Goal: Book appointment/travel/reservation

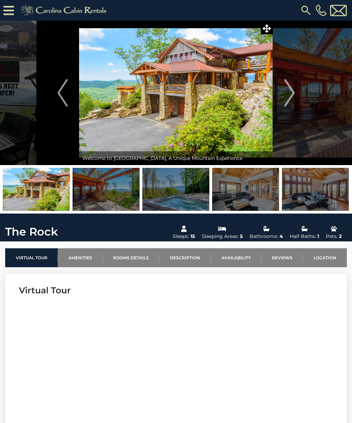
click at [226, 93] on img at bounding box center [176, 93] width 194 height 144
click at [232, 94] on img at bounding box center [176, 93] width 194 height 144
click at [233, 95] on img at bounding box center [176, 93] width 194 height 144
click at [293, 99] on img "Next" at bounding box center [289, 93] width 10 height 28
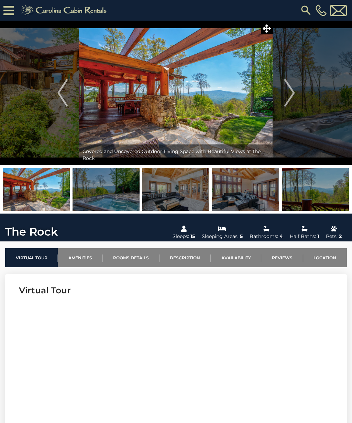
click at [295, 94] on img "Next" at bounding box center [289, 93] width 10 height 28
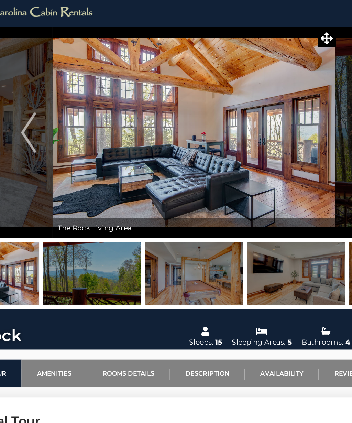
click at [273, 91] on button "Next" at bounding box center [289, 93] width 33 height 144
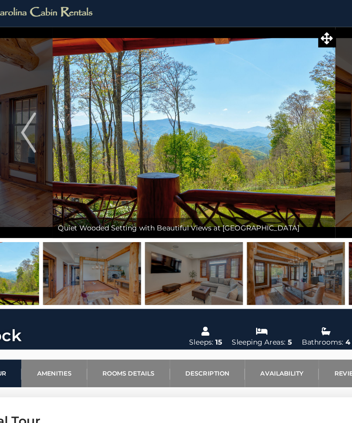
click at [273, 85] on button "Next" at bounding box center [289, 93] width 33 height 144
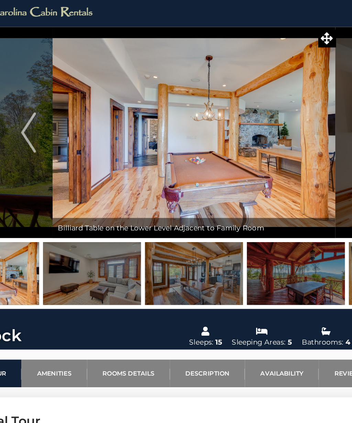
click at [273, 95] on button "Next" at bounding box center [289, 93] width 33 height 144
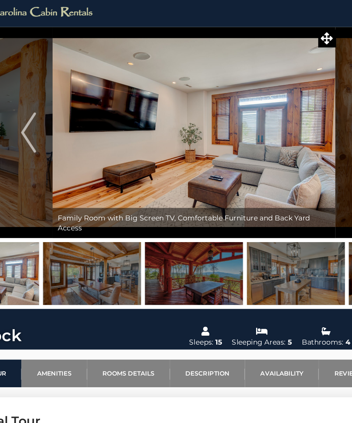
click at [273, 91] on button "Next" at bounding box center [289, 93] width 33 height 144
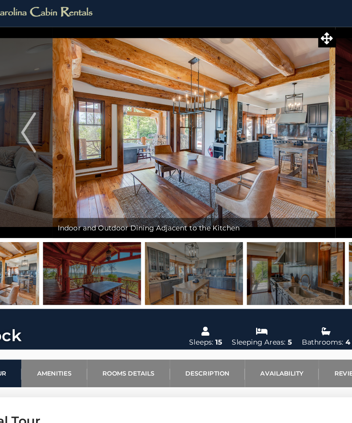
click at [273, 96] on button "Next" at bounding box center [289, 93] width 33 height 144
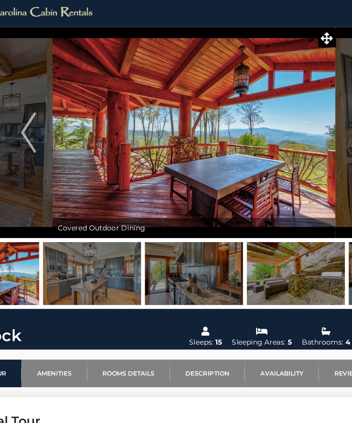
click at [273, 93] on button "Next" at bounding box center [289, 93] width 33 height 144
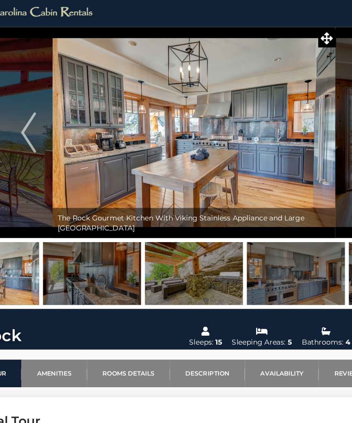
click at [273, 95] on button "Next" at bounding box center [289, 93] width 33 height 144
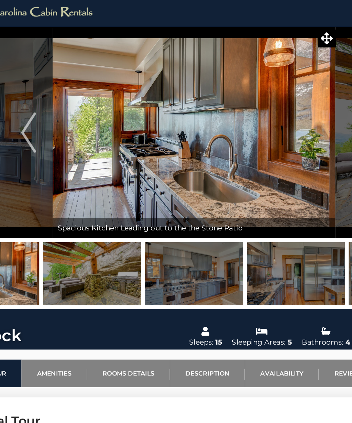
click at [273, 96] on button "Next" at bounding box center [289, 93] width 33 height 144
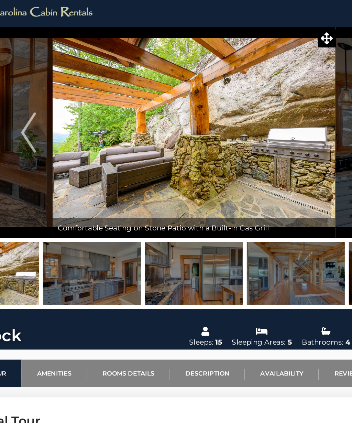
click at [273, 95] on button "Next" at bounding box center [289, 93] width 33 height 144
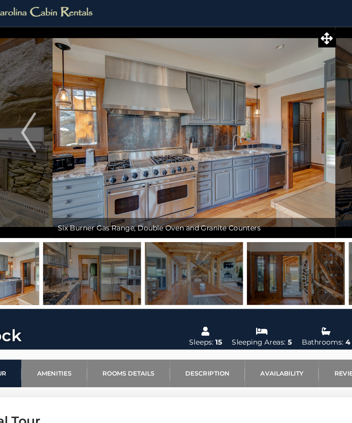
click at [273, 98] on button "Next" at bounding box center [289, 93] width 33 height 144
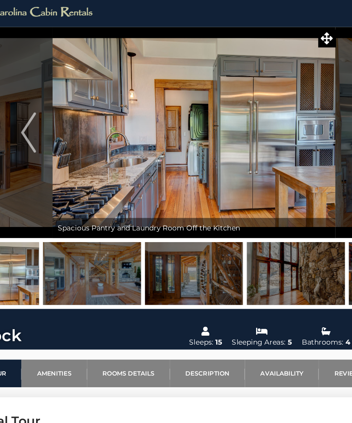
click at [273, 97] on button "Next" at bounding box center [289, 93] width 33 height 144
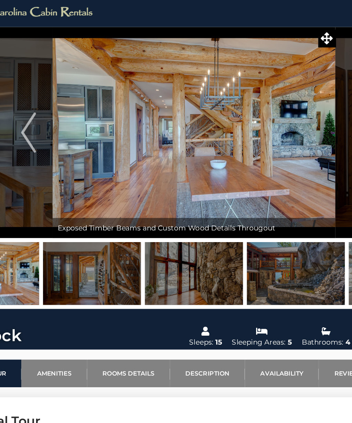
click at [273, 97] on button "Next" at bounding box center [289, 93] width 33 height 144
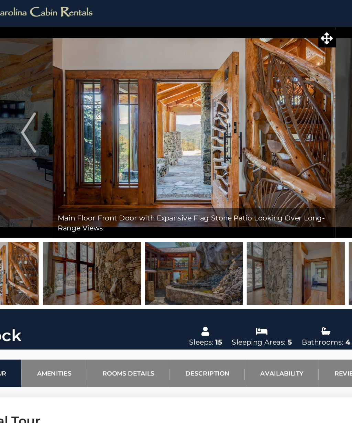
click at [273, 91] on button "Next" at bounding box center [289, 93] width 33 height 144
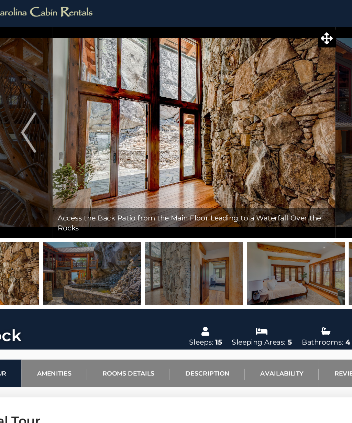
click at [273, 95] on button "Next" at bounding box center [289, 93] width 33 height 144
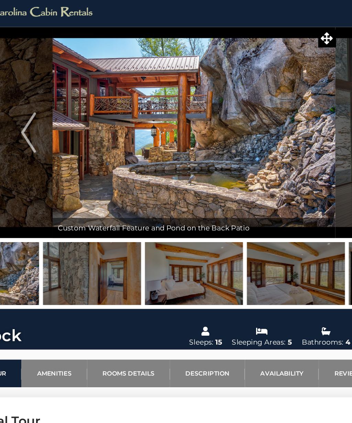
click at [273, 93] on button "Next" at bounding box center [289, 93] width 33 height 144
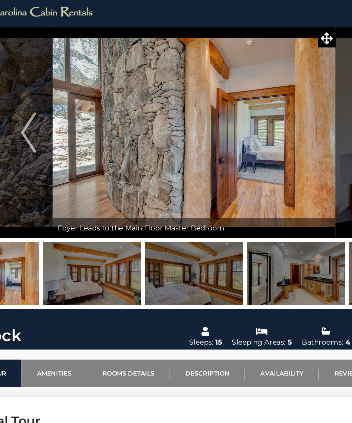
click at [273, 96] on button "Next" at bounding box center [289, 93] width 33 height 144
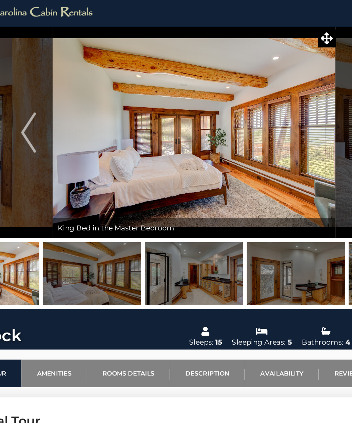
click at [273, 93] on button "Next" at bounding box center [289, 93] width 33 height 144
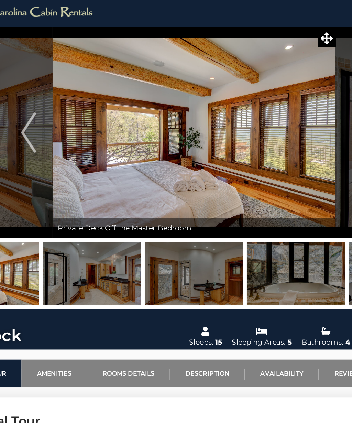
click at [273, 92] on button "Next" at bounding box center [289, 93] width 33 height 144
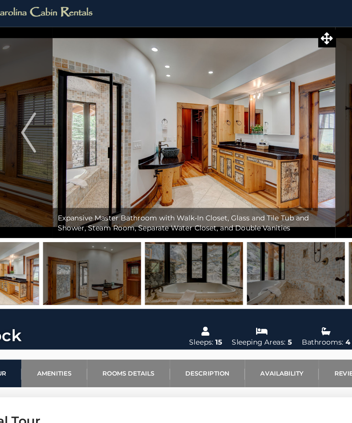
click at [273, 96] on button "Next" at bounding box center [289, 93] width 33 height 144
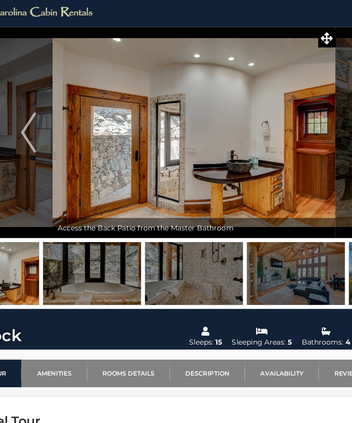
click at [273, 98] on button "Next" at bounding box center [289, 93] width 33 height 144
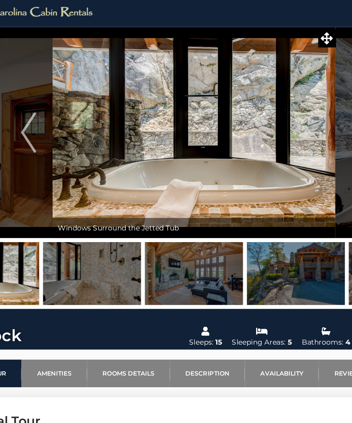
click at [273, 94] on button "Next" at bounding box center [289, 93] width 33 height 144
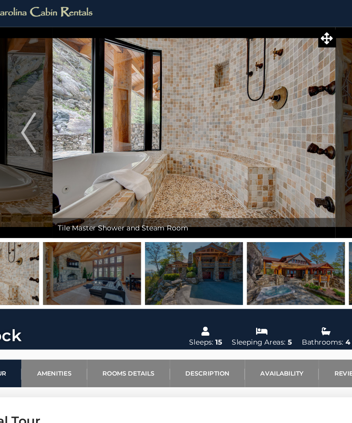
click at [273, 94] on button "Next" at bounding box center [289, 93] width 33 height 144
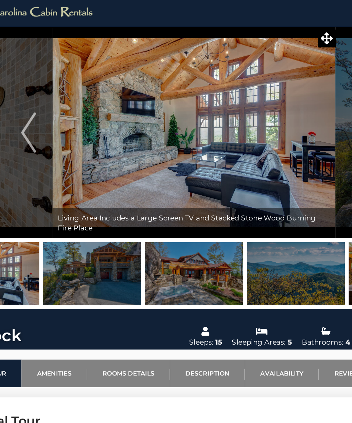
click at [273, 91] on button "Next" at bounding box center [289, 93] width 33 height 144
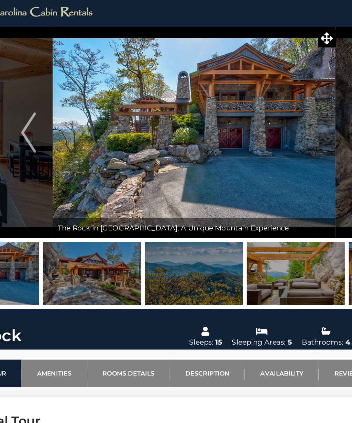
click at [273, 90] on button "Next" at bounding box center [289, 93] width 33 height 144
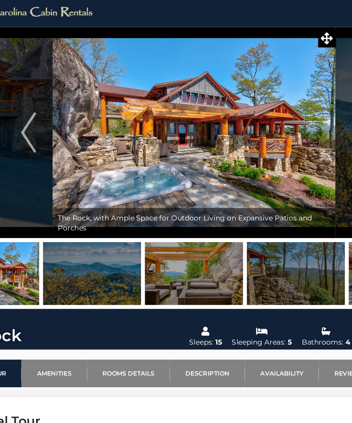
click at [273, 91] on button "Next" at bounding box center [289, 93] width 33 height 144
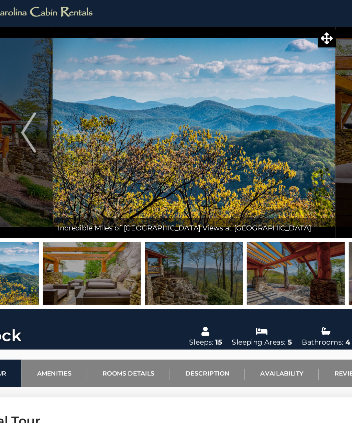
click at [273, 93] on button "Next" at bounding box center [289, 93] width 33 height 144
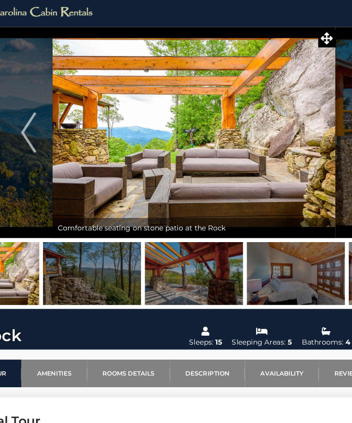
click at [273, 89] on button "Next" at bounding box center [289, 93] width 33 height 144
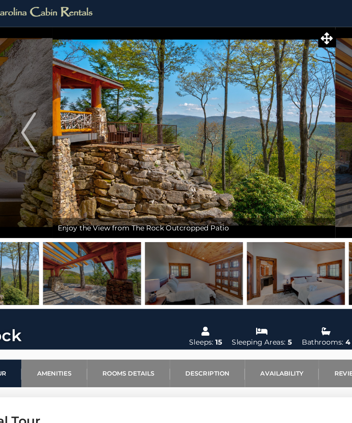
click at [273, 97] on button "Next" at bounding box center [289, 93] width 33 height 144
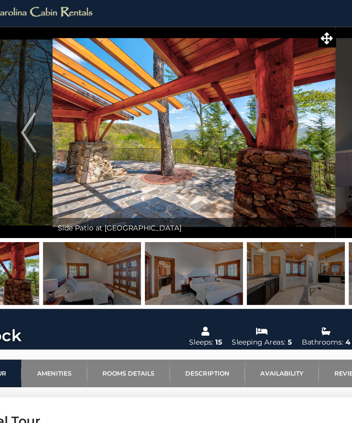
click at [273, 98] on button "Next" at bounding box center [289, 93] width 33 height 144
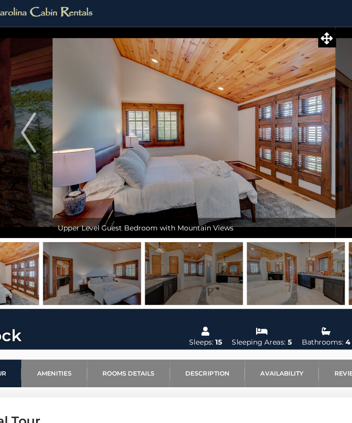
click at [273, 97] on button "Next" at bounding box center [289, 93] width 33 height 144
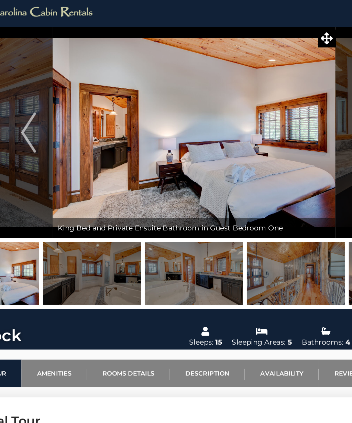
click at [273, 96] on button "Next" at bounding box center [289, 93] width 33 height 144
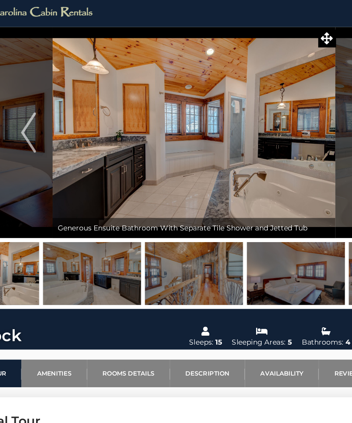
click at [273, 97] on button "Next" at bounding box center [289, 93] width 33 height 144
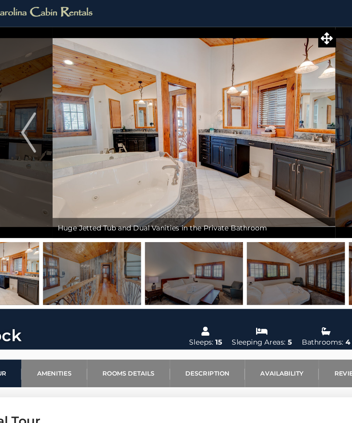
click at [273, 99] on button "Next" at bounding box center [289, 93] width 33 height 144
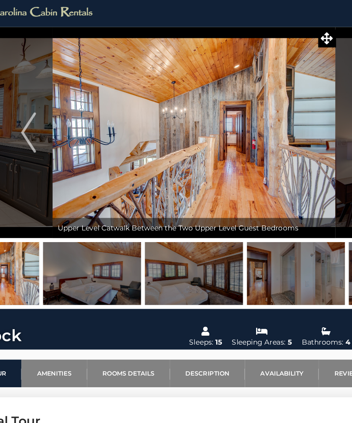
click at [273, 91] on button "Next" at bounding box center [289, 93] width 33 height 144
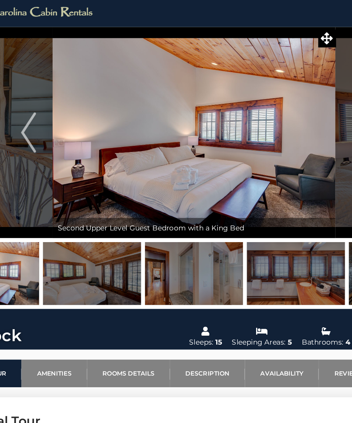
click at [273, 91] on button "Next" at bounding box center [289, 93] width 33 height 144
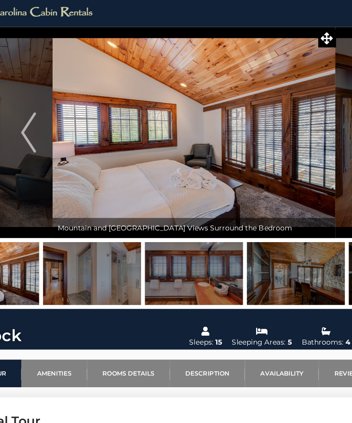
click at [273, 90] on button "Next" at bounding box center [289, 93] width 33 height 144
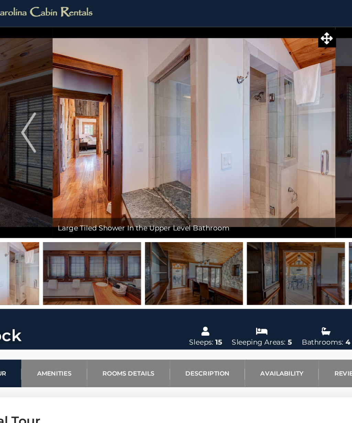
click at [273, 91] on button "Next" at bounding box center [289, 93] width 33 height 144
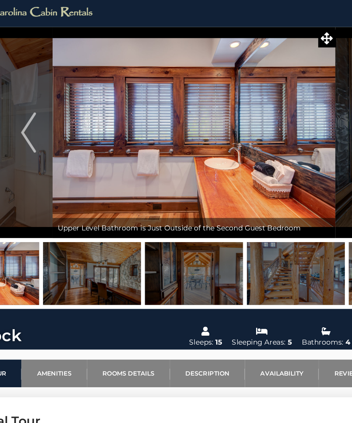
click at [273, 91] on button "Next" at bounding box center [289, 93] width 33 height 144
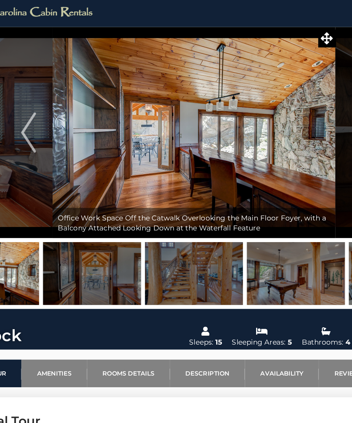
click at [273, 89] on button "Next" at bounding box center [289, 93] width 33 height 144
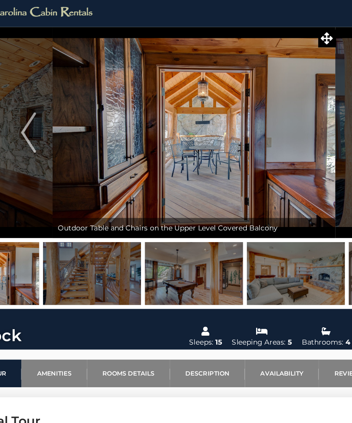
click at [273, 89] on button "Next" at bounding box center [289, 93] width 33 height 144
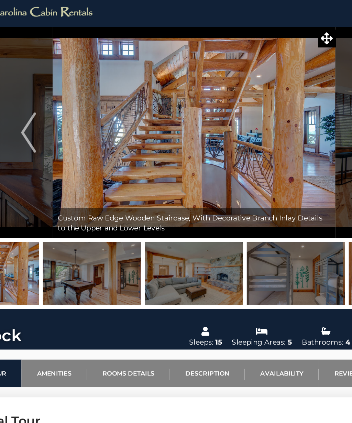
click at [273, 91] on button "Next" at bounding box center [289, 93] width 33 height 144
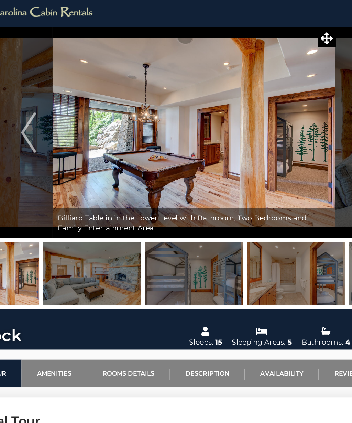
click at [57, 92] on img "Previous" at bounding box center [62, 93] width 10 height 28
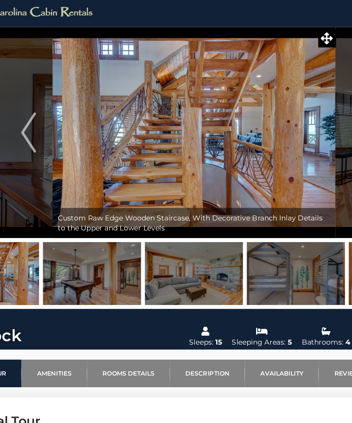
click at [273, 91] on button "Next" at bounding box center [289, 93] width 33 height 144
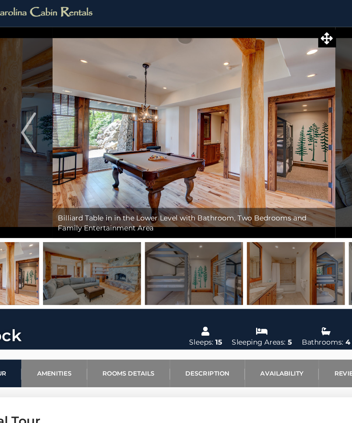
click at [273, 90] on button "Next" at bounding box center [289, 93] width 33 height 144
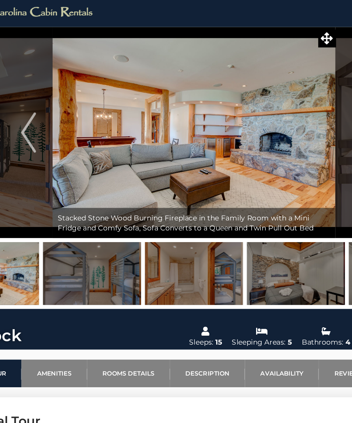
click at [273, 87] on button "Next" at bounding box center [289, 93] width 33 height 144
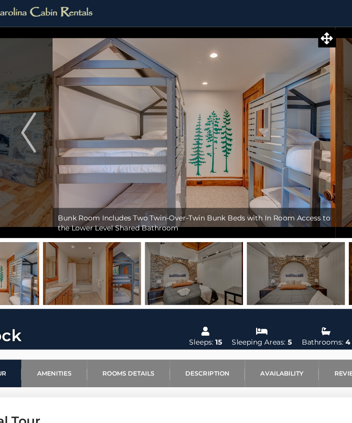
click at [273, 85] on button "Next" at bounding box center [289, 93] width 33 height 144
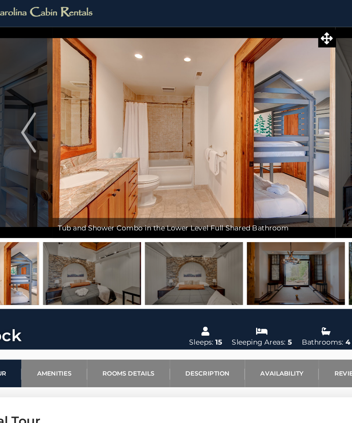
click at [273, 86] on button "Next" at bounding box center [289, 93] width 33 height 144
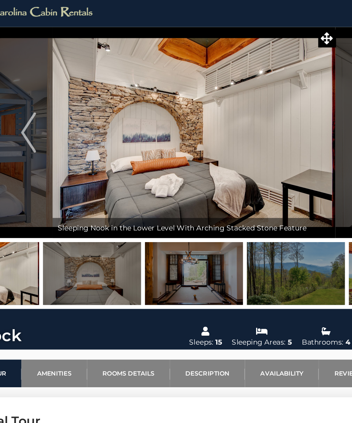
click at [273, 86] on button "Next" at bounding box center [289, 93] width 33 height 144
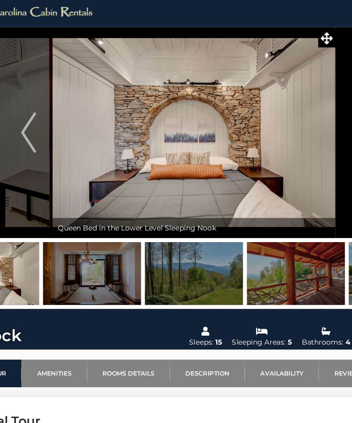
click at [273, 82] on button "Next" at bounding box center [289, 93] width 33 height 144
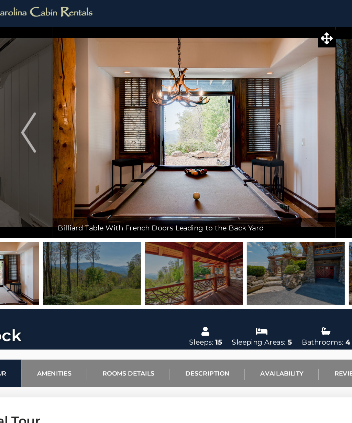
click at [273, 89] on button "Next" at bounding box center [289, 93] width 33 height 144
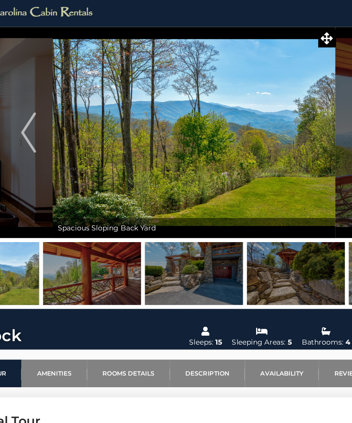
click at [273, 101] on button "Next" at bounding box center [289, 93] width 33 height 144
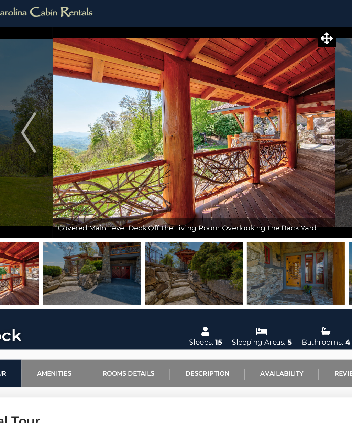
click at [273, 99] on button "Next" at bounding box center [289, 93] width 33 height 144
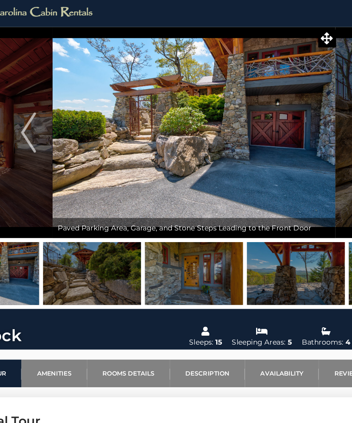
click at [273, 85] on button "Next" at bounding box center [289, 93] width 33 height 144
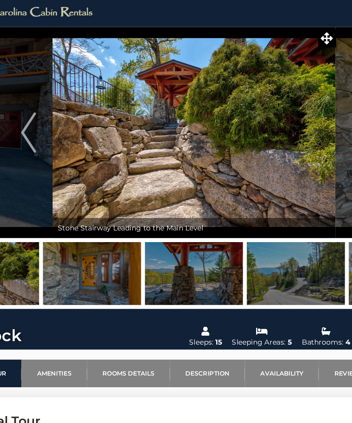
click at [273, 89] on button "Next" at bounding box center [289, 93] width 33 height 144
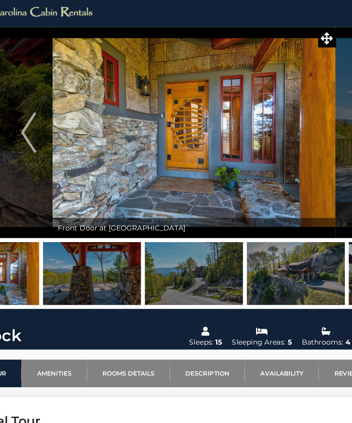
click at [273, 90] on button "Next" at bounding box center [289, 93] width 33 height 144
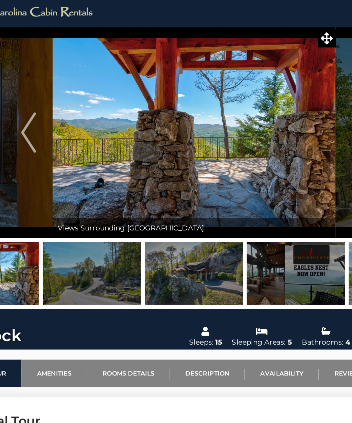
click at [273, 84] on button "Next" at bounding box center [289, 93] width 33 height 144
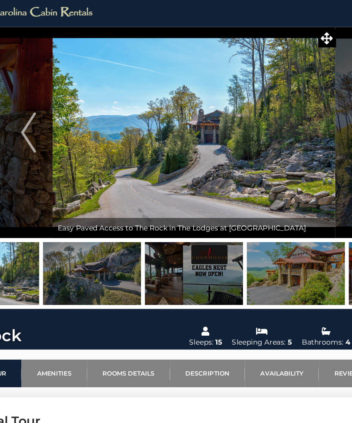
click at [273, 84] on button "Next" at bounding box center [289, 93] width 33 height 144
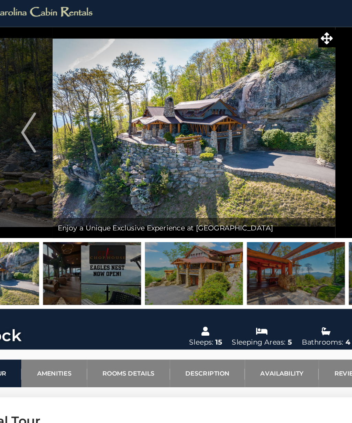
click at [273, 85] on button "Next" at bounding box center [289, 93] width 33 height 144
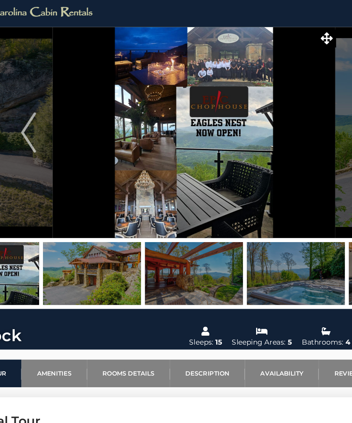
click at [273, 89] on button "Next" at bounding box center [289, 93] width 33 height 144
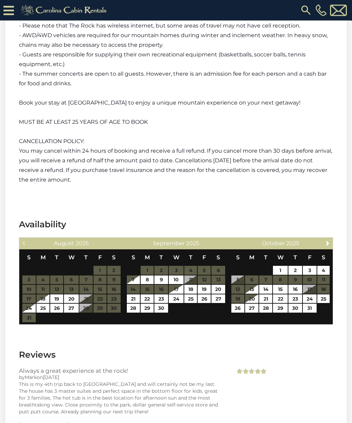
scroll to position [1769, 0]
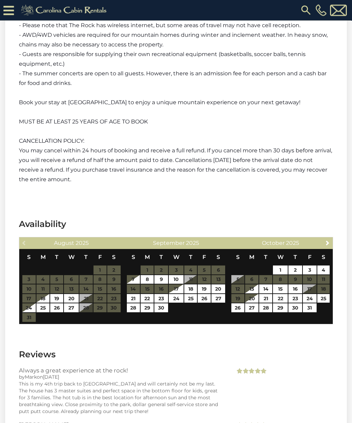
click at [332, 238] on div "Next [DATE]" at bounding box center [280, 244] width 105 height 12
click at [328, 238] on link "Next" at bounding box center [328, 242] width 9 height 9
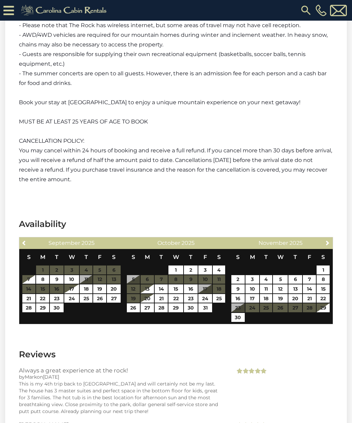
click at [330, 240] on span "Next" at bounding box center [328, 243] width 6 height 6
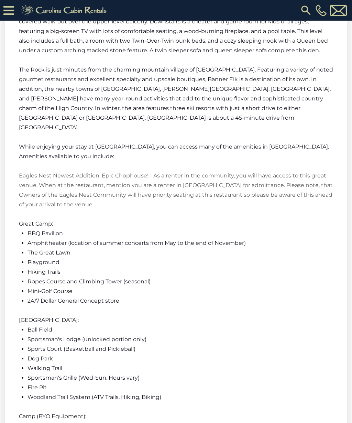
scroll to position [1137, 0]
